Goal: Navigation & Orientation: Understand site structure

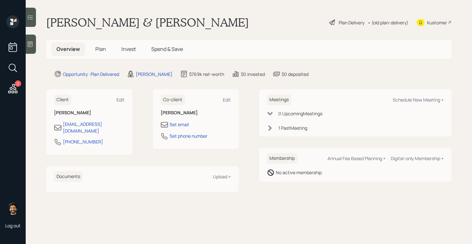
click at [102, 46] on span "Plan" at bounding box center [100, 49] width 11 height 7
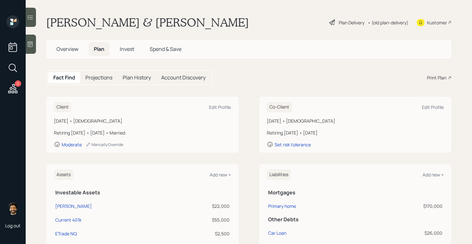
click at [130, 47] on span "Invest" at bounding box center [127, 49] width 14 height 7
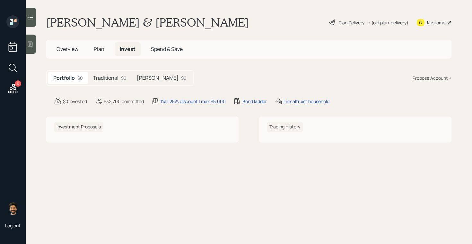
click at [109, 76] on h5 "Traditional" at bounding box center [105, 78] width 25 height 6
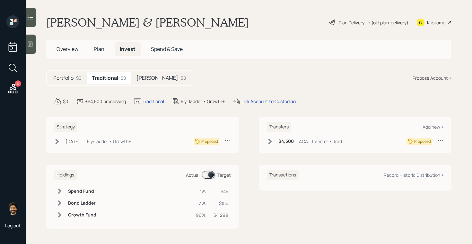
click at [143, 76] on h5 "Roth" at bounding box center [157, 78] width 42 height 6
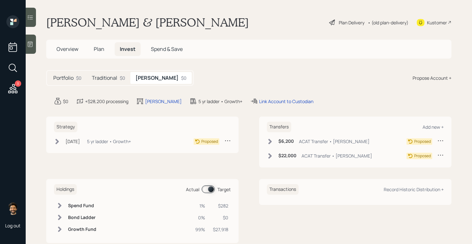
click at [120, 79] on div "$0" at bounding box center [122, 78] width 5 height 7
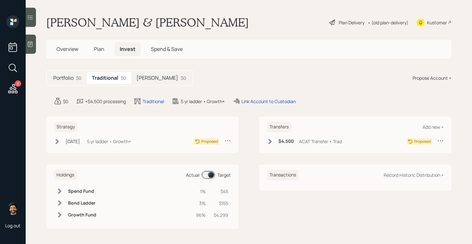
click at [101, 49] on span "Plan" at bounding box center [99, 49] width 11 height 7
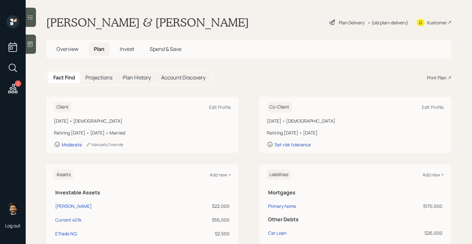
click at [125, 50] on span "Invest" at bounding box center [127, 49] width 14 height 7
